Goal: Information Seeking & Learning: Learn about a topic

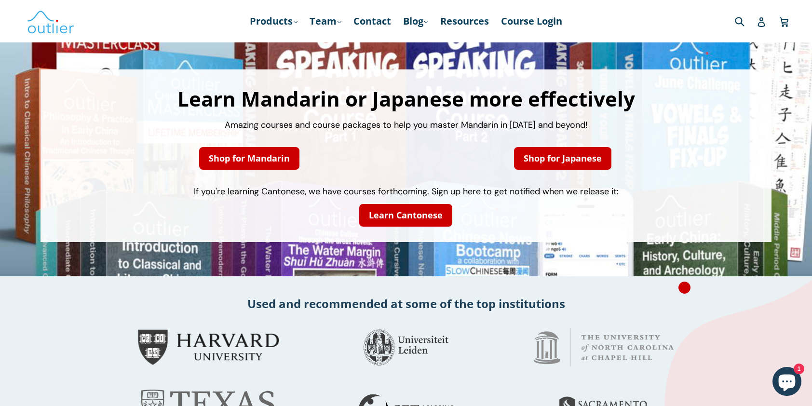
click at [709, 19] on div "Submit" at bounding box center [710, 21] width 159 height 20
click at [734, 18] on input "Search" at bounding box center [689, 21] width 116 height 20
paste input "Analyze and explain etymologically the Chinese character 駁 referencing the anci…"
drag, startPoint x: 716, startPoint y: 28, endPoint x: 675, endPoint y: 23, distance: 41.8
click at [713, 28] on input "Analyze and explain etymologically the Chinese character 駁 referencing the anci…" at bounding box center [689, 21] width 116 height 20
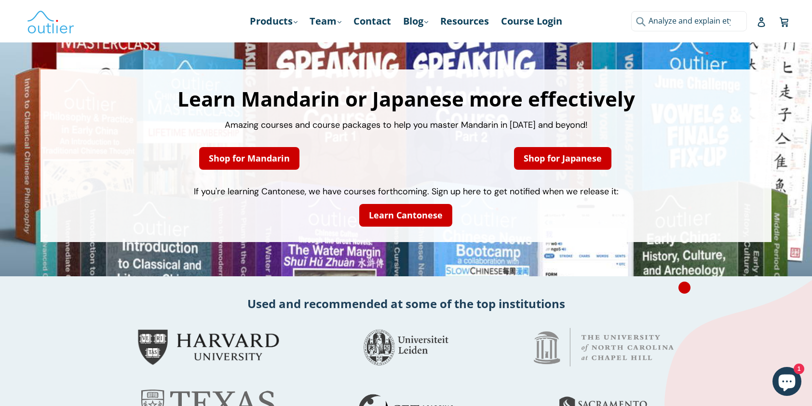
click at [674, 23] on input "Analyze and explain etymologically the Chinese character 駁 referencing the anci…" at bounding box center [689, 21] width 116 height 20
paste input "駁"
type input "駁"
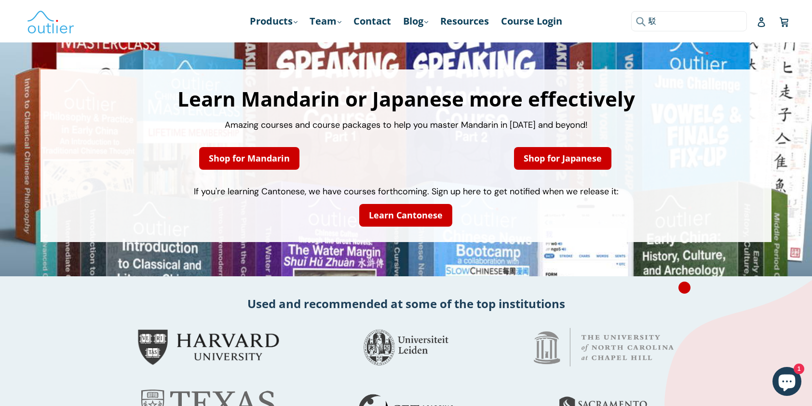
click at [642, 22] on icon "submit" at bounding box center [640, 21] width 9 height 9
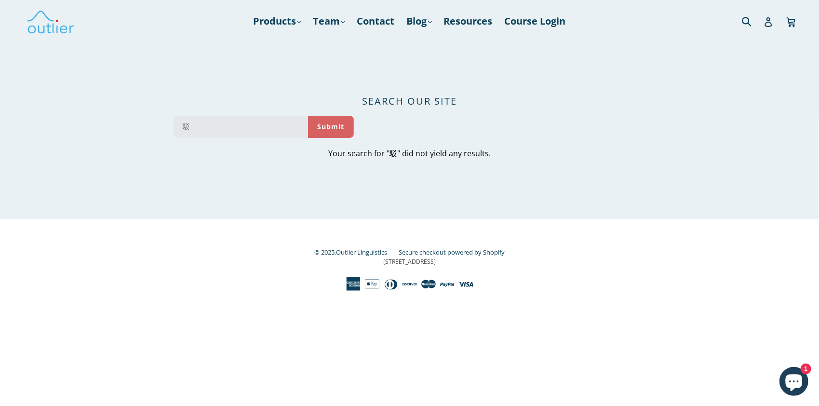
click at [329, 129] on button "Submit" at bounding box center [331, 127] width 46 height 22
click at [327, 124] on button "Submit" at bounding box center [331, 127] width 46 height 22
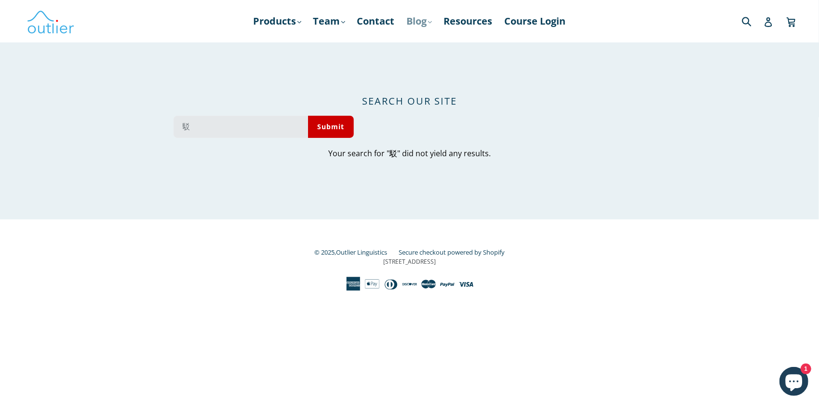
click at [431, 20] on icon ".cls-1{fill:#231f20}" at bounding box center [430, 22] width 4 height 4
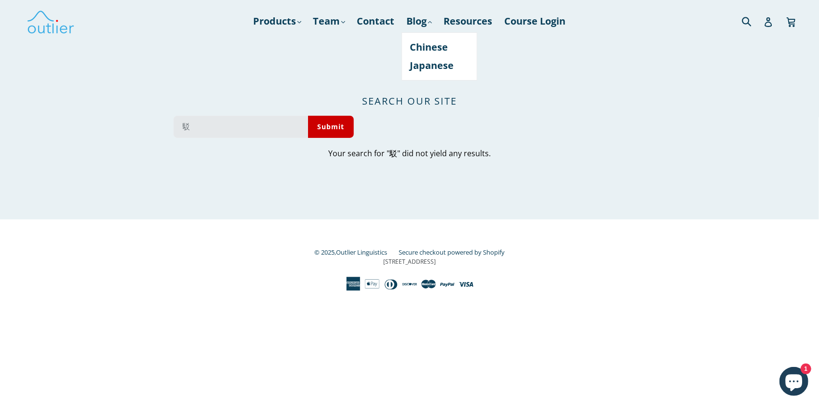
click at [577, 93] on div "Search our site 駁 Submit Your search for "駁" did not yield any results." at bounding box center [410, 127] width 526 height 184
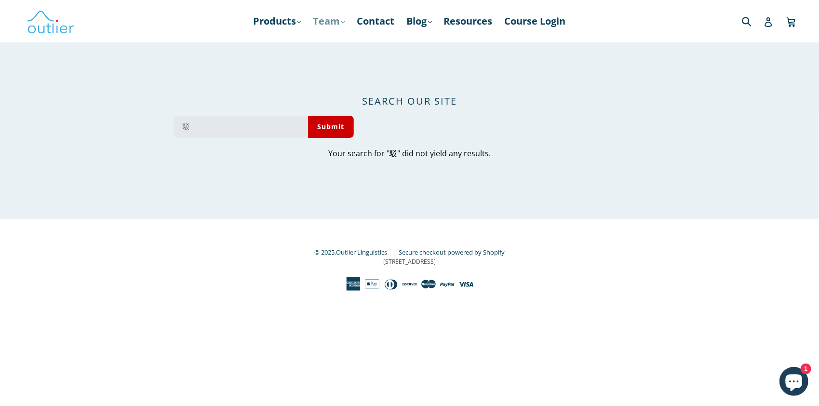
click at [341, 20] on link "Team .cls-1{fill:#231f20} expand" at bounding box center [329, 21] width 41 height 17
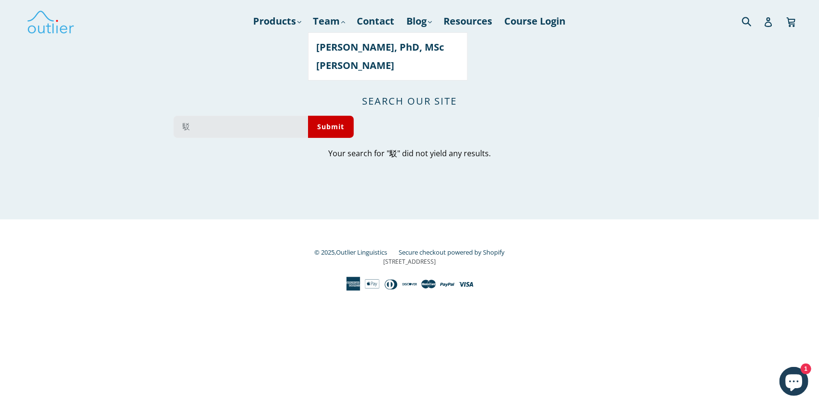
click at [270, 74] on div "Search our site 駁 Submit Your search for "駁" did not yield any results." at bounding box center [410, 127] width 526 height 184
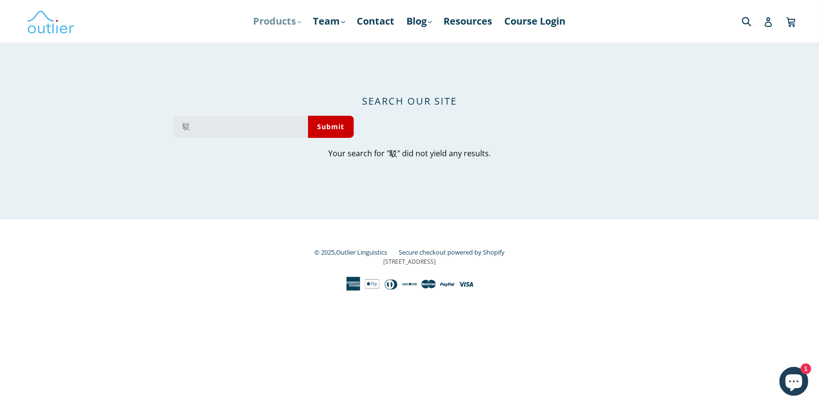
click at [299, 22] on link "Products .cls-1{fill:#231f20} expand" at bounding box center [277, 21] width 57 height 17
click at [481, 21] on link "Resources" at bounding box center [468, 21] width 58 height 17
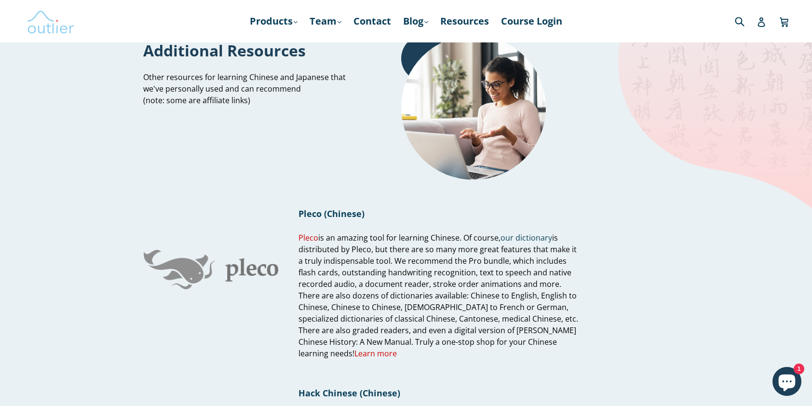
click at [50, 33] on img at bounding box center [51, 21] width 48 height 28
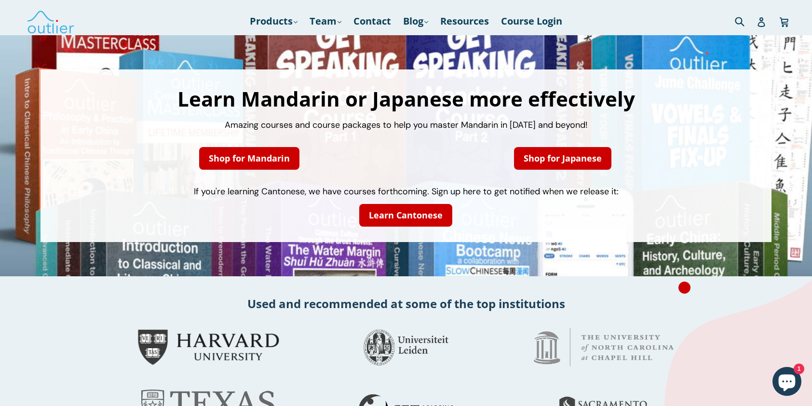
click at [75, 264] on div "Learn Mandarin or Japanese more effectively Amazing courses and course packages…" at bounding box center [406, 155] width 812 height 241
click at [270, 163] on link "Shop for Mandarin" at bounding box center [249, 158] width 100 height 23
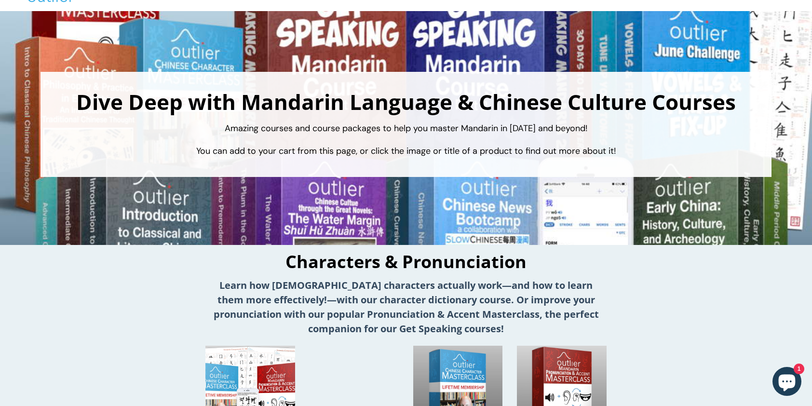
scroll to position [31, 0]
